Goal: Transaction & Acquisition: Obtain resource

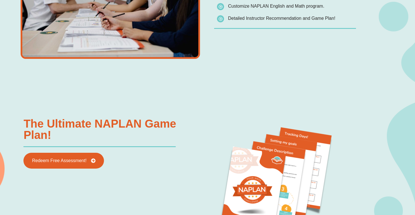
scroll to position [572, 0]
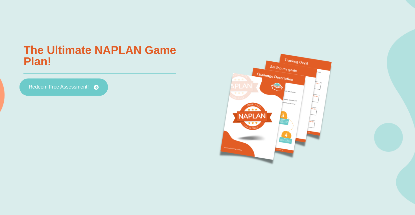
click at [77, 88] on span "Redeem Free Assessment!" at bounding box center [59, 86] width 60 height 5
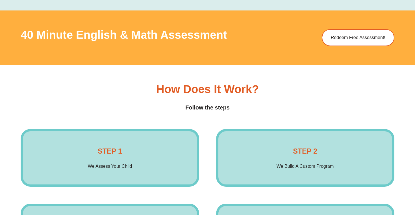
scroll to position [776, 0]
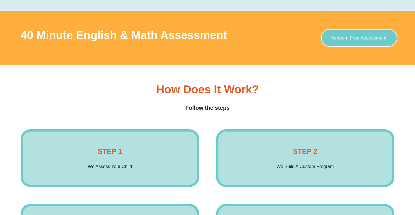
click at [357, 41] on link "Redeem Free Assessment!" at bounding box center [359, 38] width 76 height 18
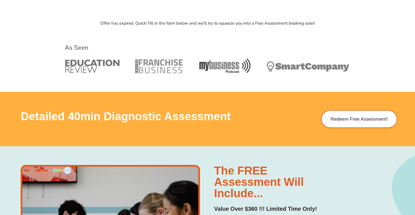
scroll to position [218, 0]
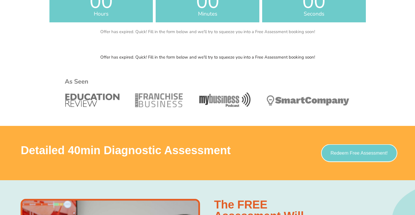
click at [330, 151] on link "Redeem Free Assessment!" at bounding box center [359, 153] width 76 height 18
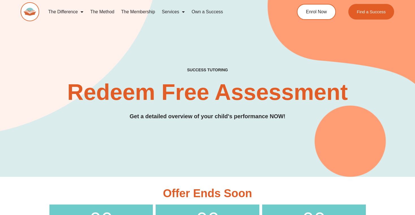
click at [280, 44] on div "SUCCESS TUTORING​ Redeem Free Assessment Get a detailed overview of your child'…" at bounding box center [207, 77] width 373 height 199
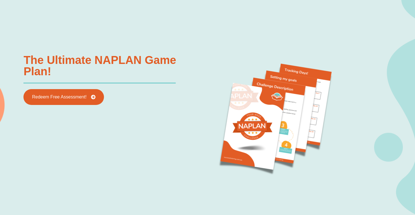
scroll to position [562, 0]
